Goal: Task Accomplishment & Management: Manage account settings

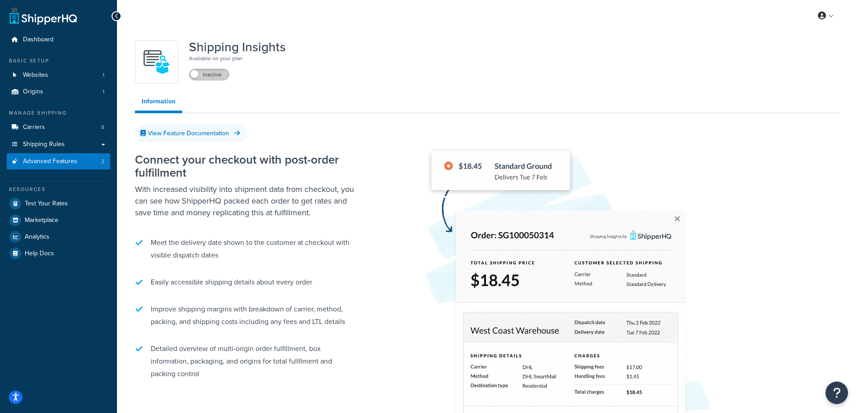
click at [207, 77] on label "Inactive" at bounding box center [209, 74] width 40 height 11
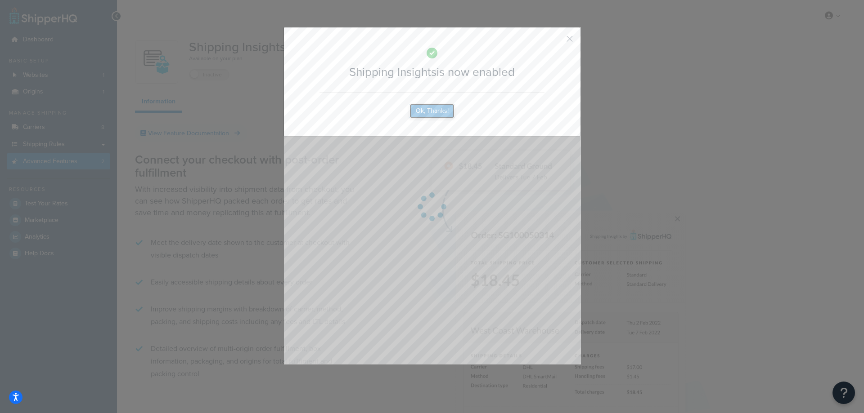
click at [416, 114] on button "Ok, Thanks!" at bounding box center [431, 111] width 45 height 14
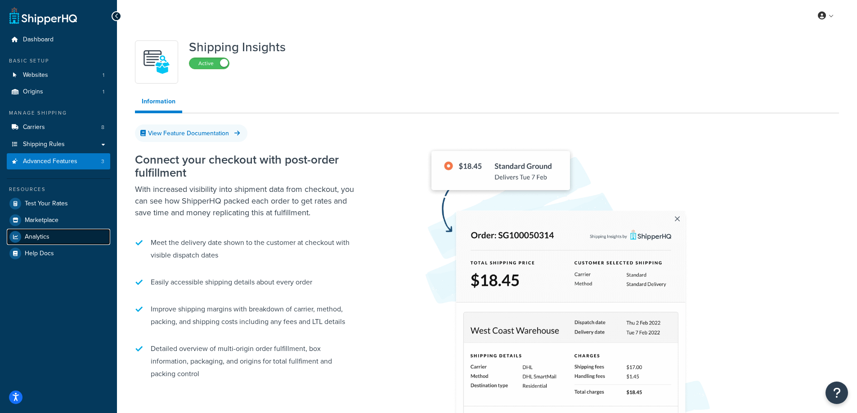
click at [51, 240] on link "Analytics" at bounding box center [58, 237] width 103 height 16
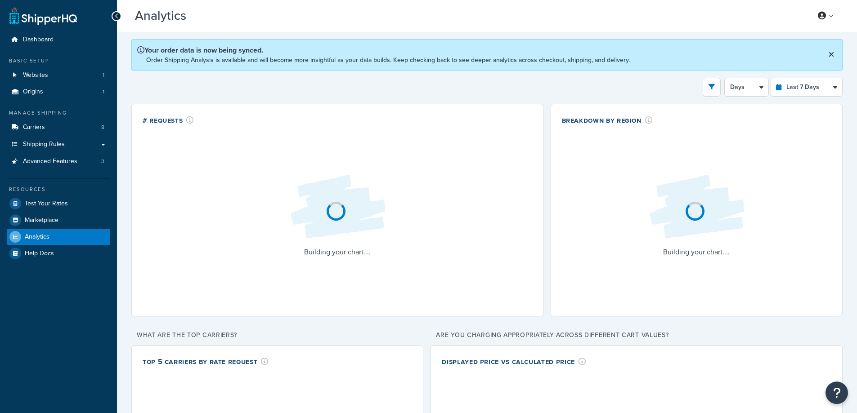
select select "last_7_days"
